Goal: Task Accomplishment & Management: Manage account settings

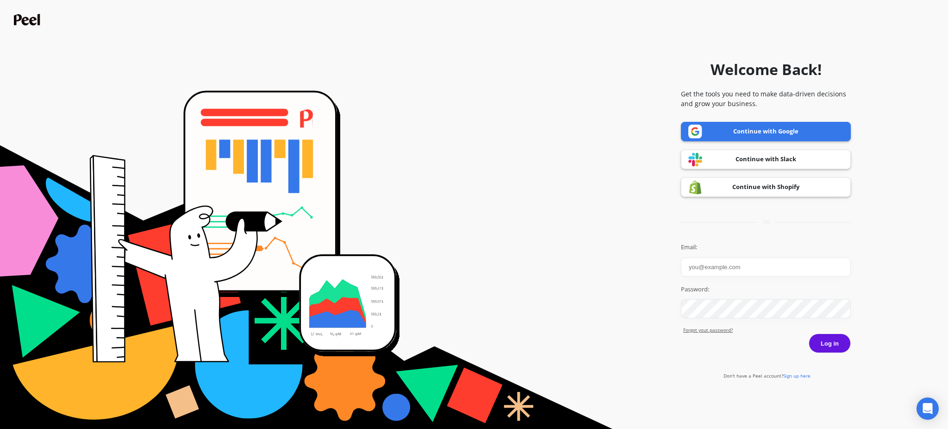
click at [745, 129] on link "Continue with Google" at bounding box center [766, 131] width 170 height 19
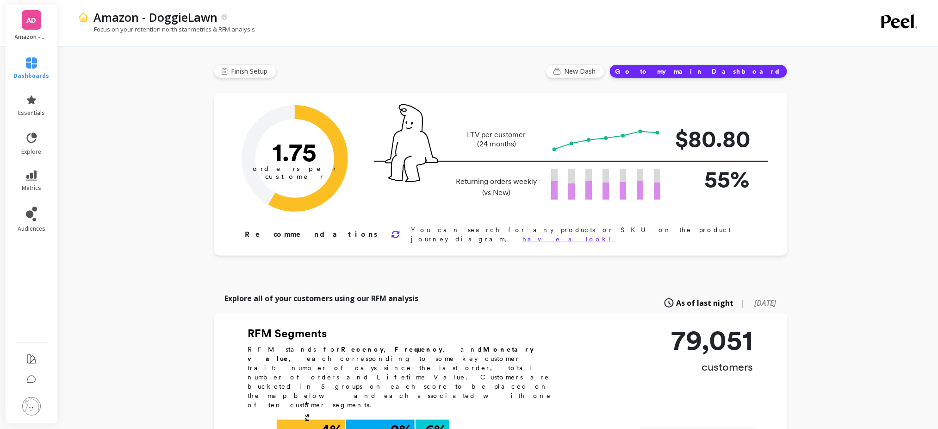
click at [27, 21] on span "AD" at bounding box center [32, 20] width 10 height 11
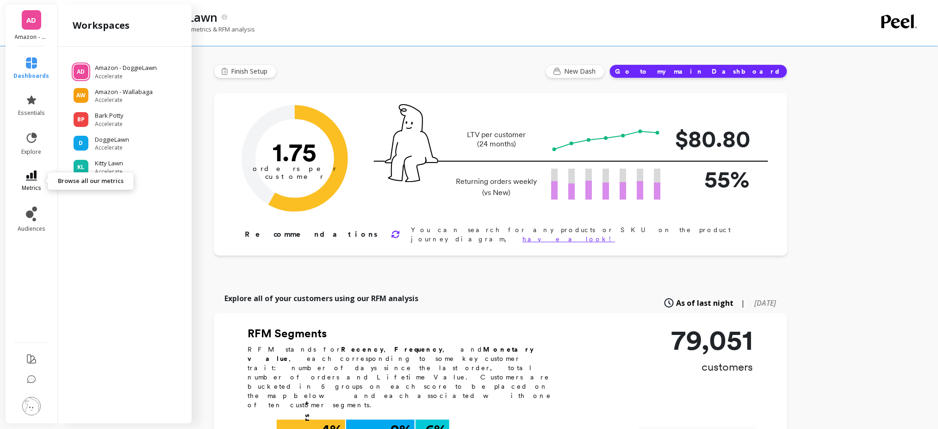
click at [33, 178] on icon at bounding box center [31, 175] width 11 height 10
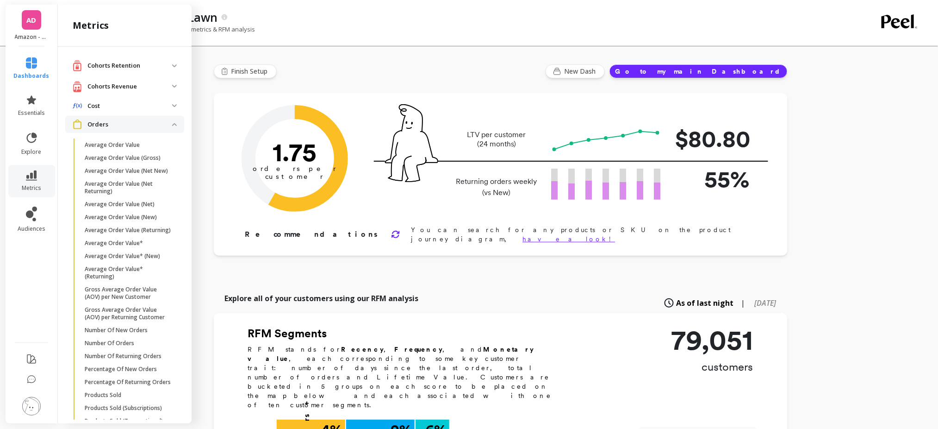
click at [127, 124] on p "Orders" at bounding box center [129, 124] width 85 height 9
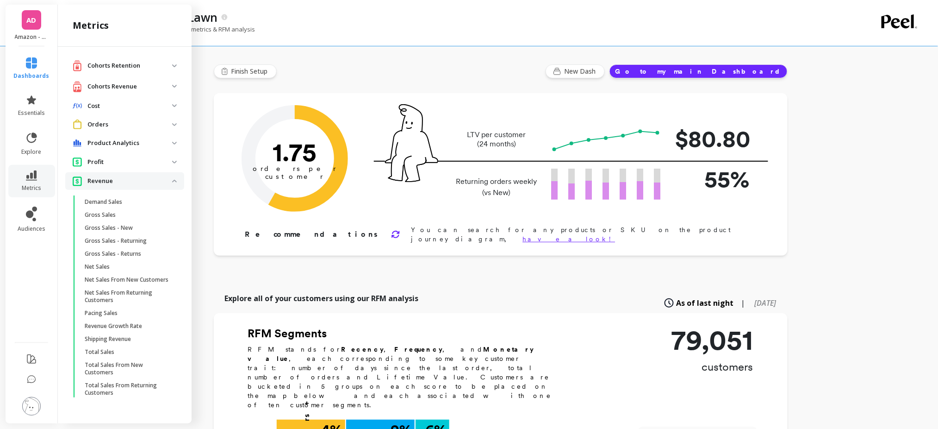
click at [153, 180] on p "Revenue" at bounding box center [129, 180] width 85 height 9
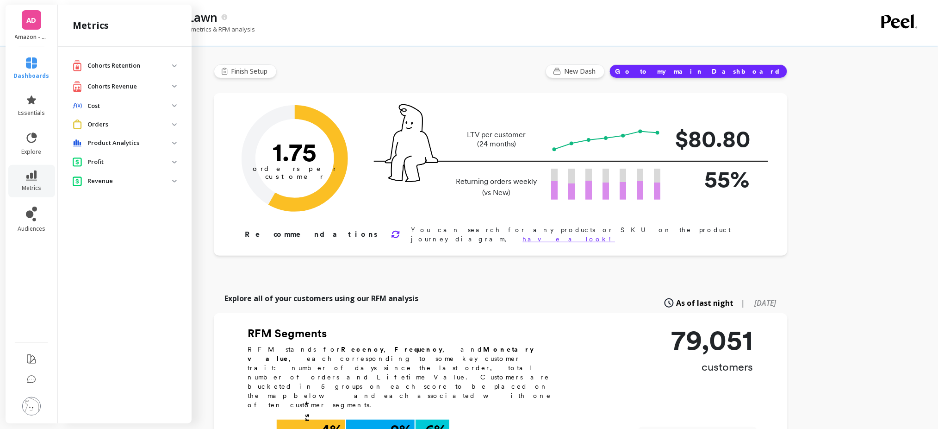
click at [121, 145] on p "Product Analytics" at bounding box center [129, 142] width 85 height 9
click at [117, 124] on p "Orders" at bounding box center [129, 124] width 85 height 9
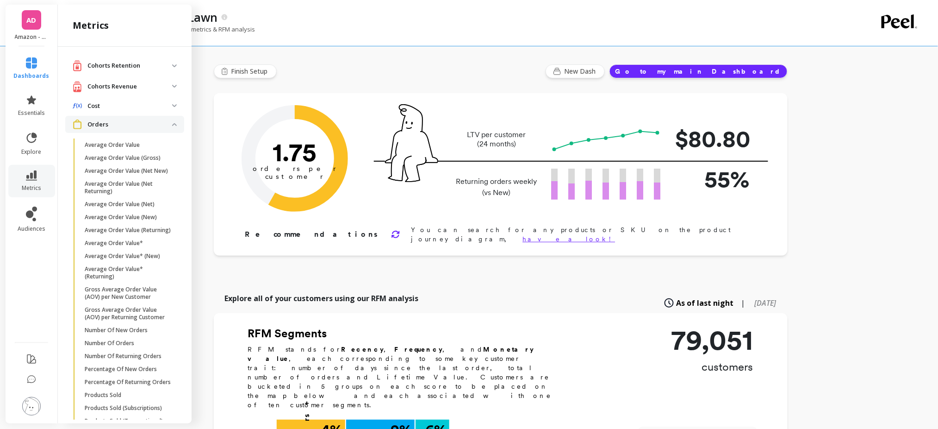
click at [117, 124] on p "Orders" at bounding box center [129, 124] width 85 height 9
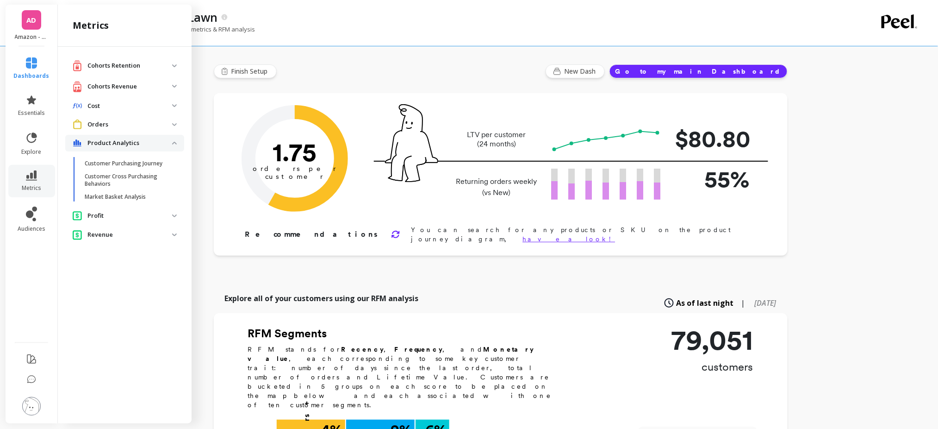
click at [100, 236] on p "Revenue" at bounding box center [129, 234] width 85 height 9
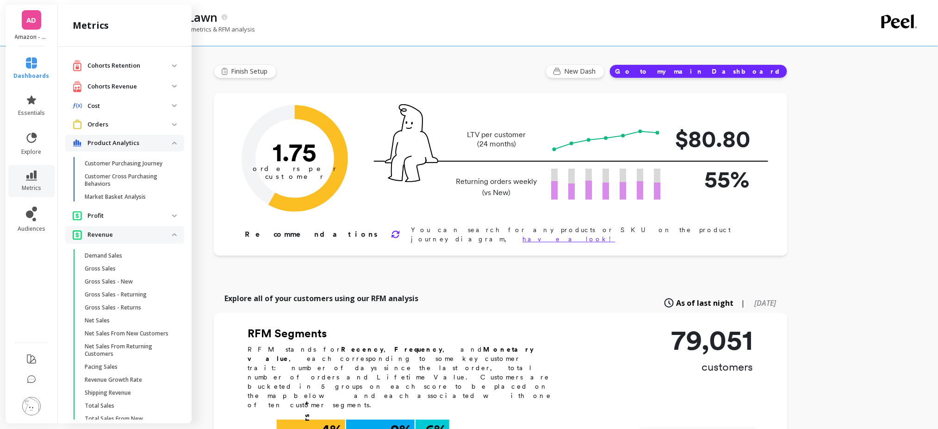
click at [97, 239] on p "Revenue" at bounding box center [129, 234] width 85 height 9
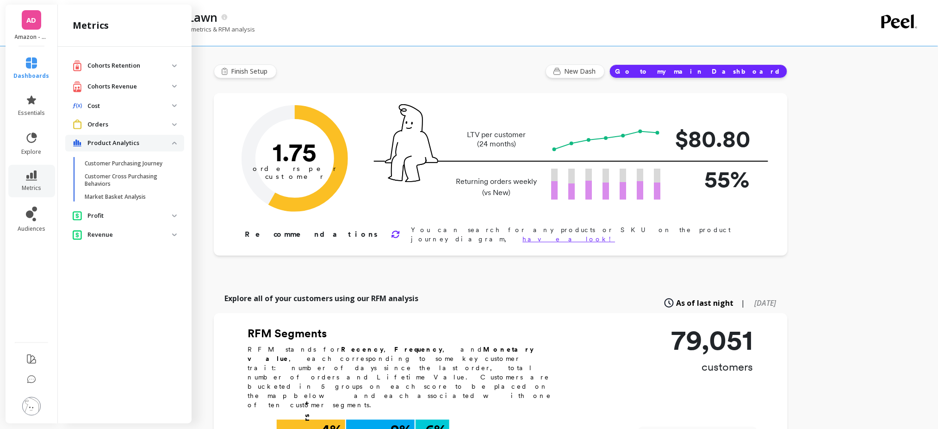
click at [27, 407] on img at bounding box center [31, 406] width 19 height 19
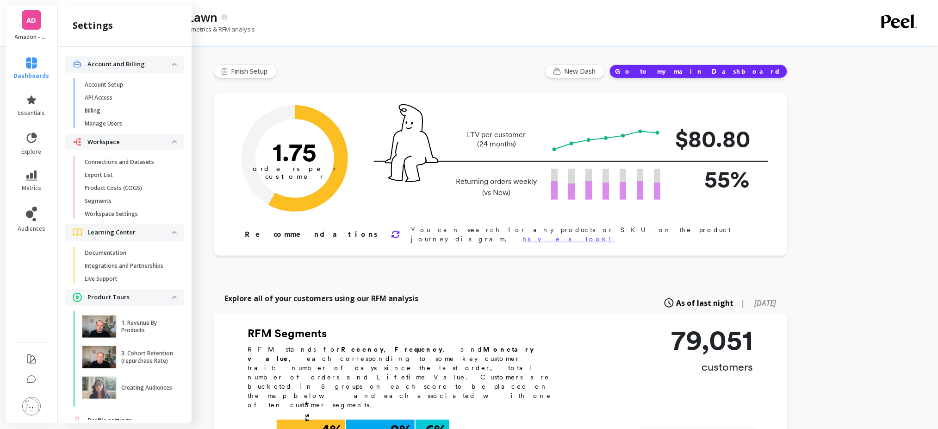
click at [112, 124] on p "Manage Users" at bounding box center [103, 123] width 37 height 7
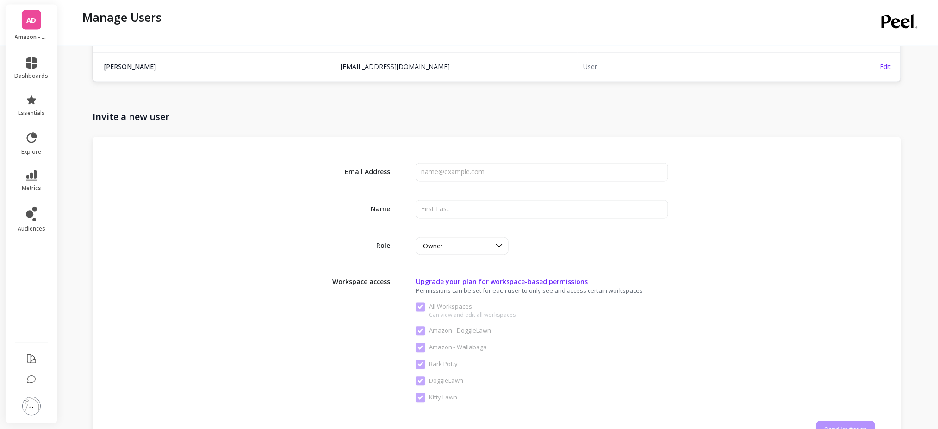
scroll to position [470, 0]
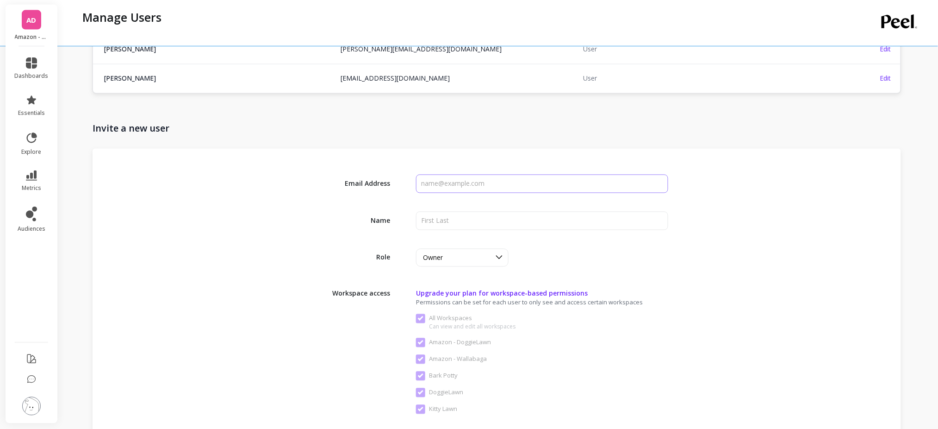
click at [434, 189] on input "input" at bounding box center [542, 184] width 252 height 19
type input "P"
type input "[PERSON_NAME]"
click at [501, 209] on div "Email Address Name Role Owner Workspace access Upgrade your plan for workspace-…" at bounding box center [497, 312] width 809 height 327
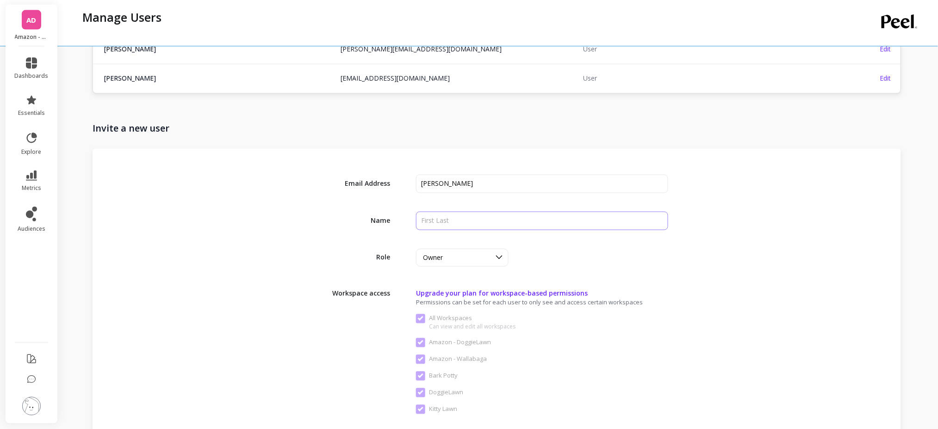
click at [489, 218] on input "input" at bounding box center [542, 221] width 252 height 19
drag, startPoint x: 483, startPoint y: 184, endPoint x: 443, endPoint y: 186, distance: 40.8
click at [443, 186] on input "input" at bounding box center [542, 184] width 252 height 19
click at [446, 219] on input "input" at bounding box center [542, 221] width 252 height 19
paste input "[PERSON_NAME]"
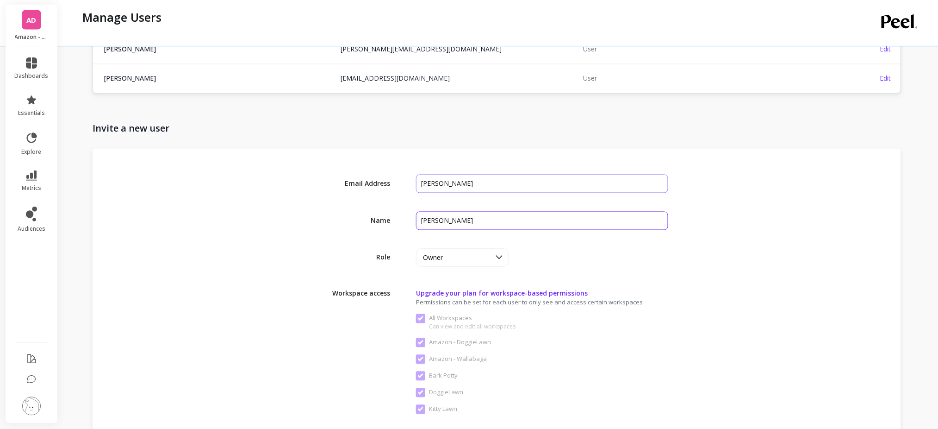
type input "[PERSON_NAME]"
click at [452, 187] on input "input" at bounding box center [542, 184] width 252 height 19
type input "b"
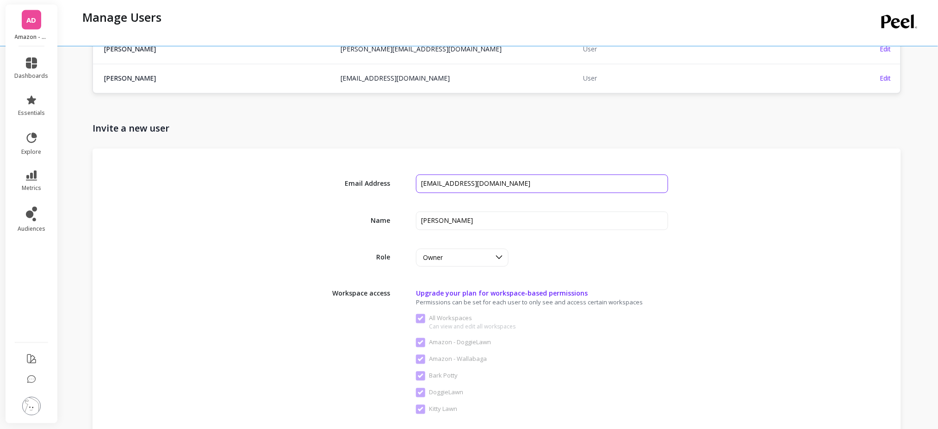
type input "[EMAIL_ADDRESS][DOMAIN_NAME]"
click at [486, 256] on div "Owner" at bounding box center [457, 257] width 68 height 9
click at [480, 287] on div "Owner" at bounding box center [463, 280] width 92 height 16
click at [461, 254] on div "Owner" at bounding box center [457, 257] width 68 height 9
click at [451, 297] on div "Admin" at bounding box center [462, 298] width 81 height 9
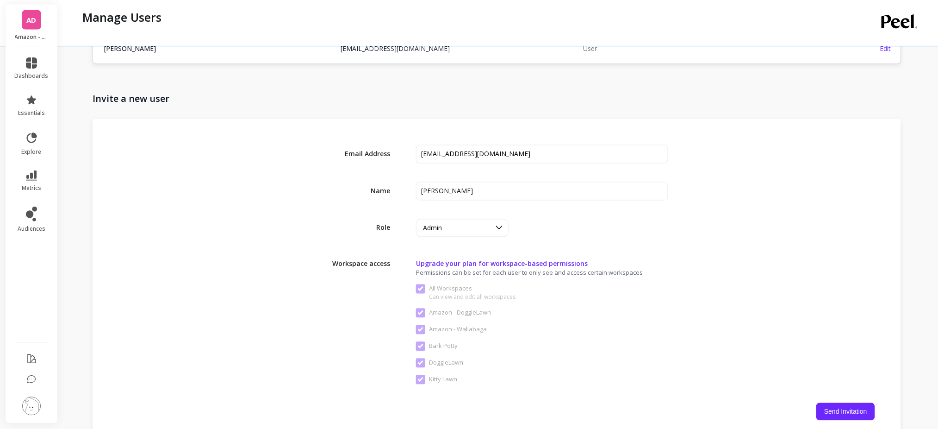
scroll to position [505, 0]
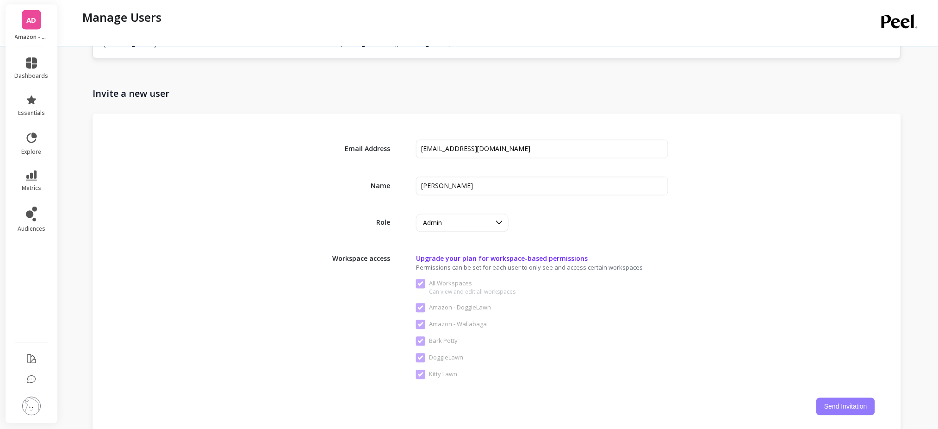
click at [839, 405] on button "Send Invitation" at bounding box center [846, 407] width 59 height 18
checkbox Workspaces "false"
checkbox DoggieLawn "false"
checkbox Wallabaga "false"
checkbox Potty "false"
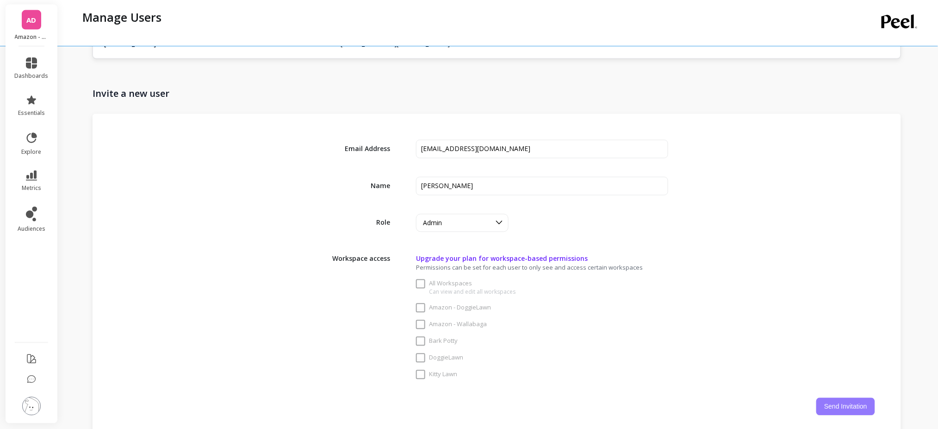
checkbox input "false"
checkbox Lawn "false"
checkbox Workspaces "true"
checkbox DoggieLawn "true"
checkbox Wallabaga "true"
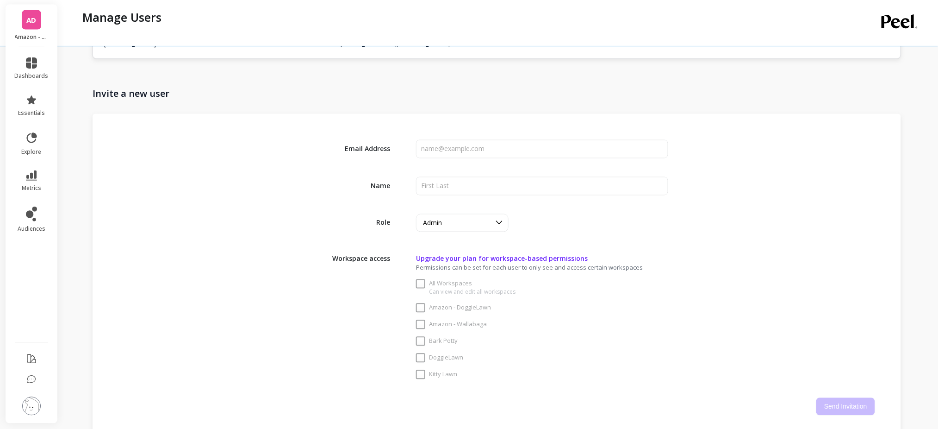
checkbox Potty "true"
checkbox input "true"
checkbox Lawn "true"
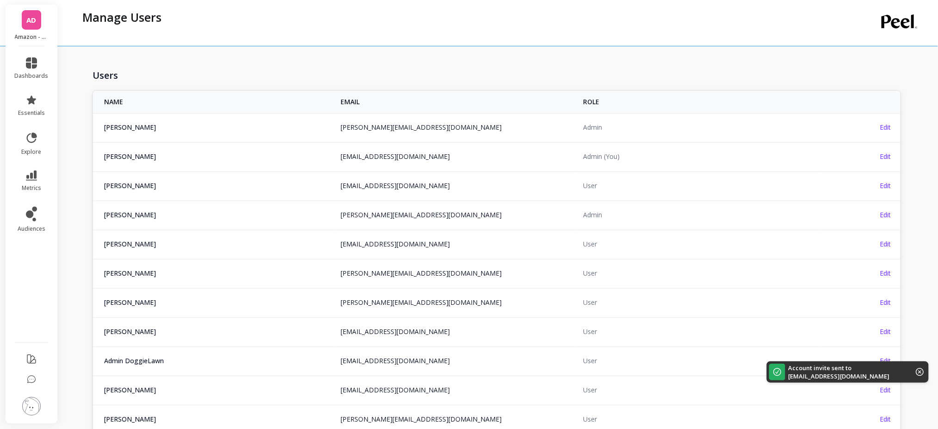
scroll to position [0, 0]
